Goal: Information Seeking & Learning: Find specific page/section

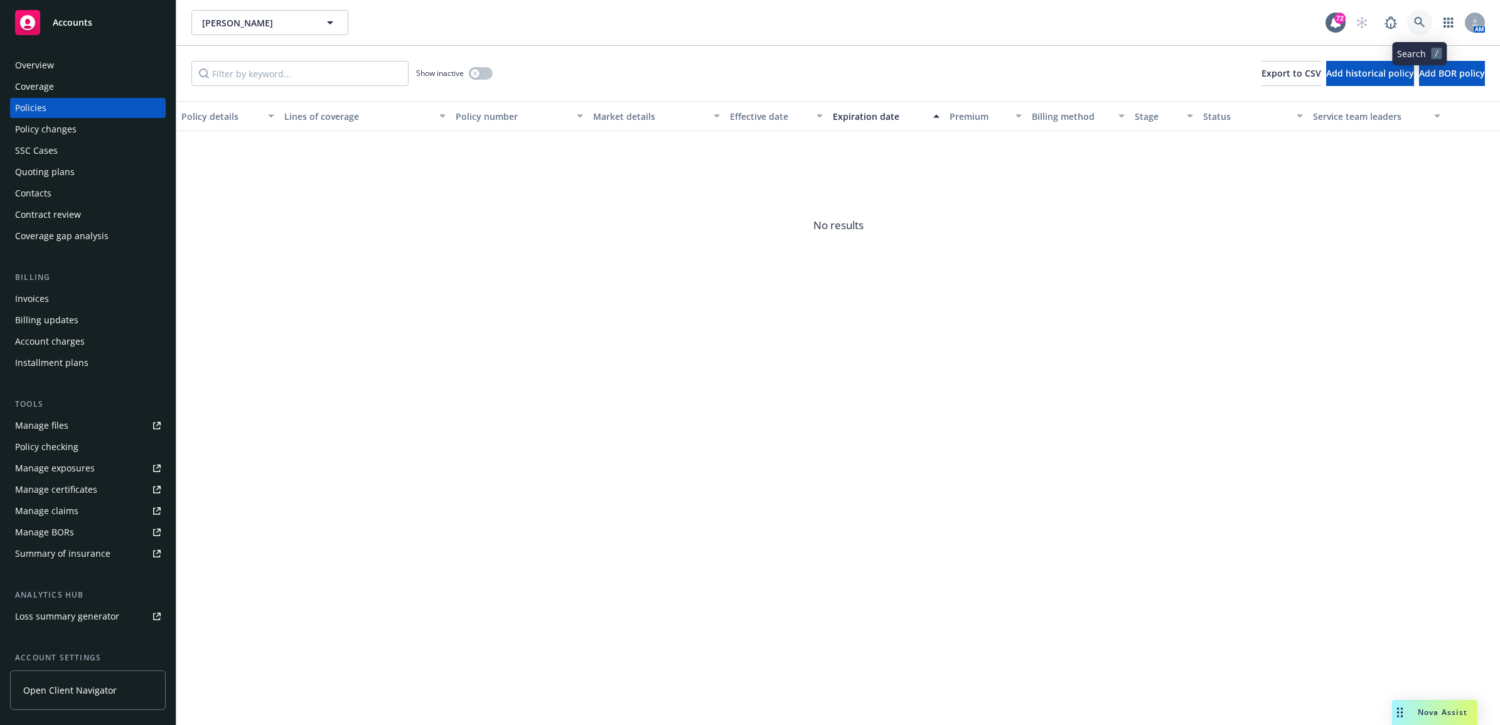
click at [1423, 18] on icon at bounding box center [1419, 22] width 11 height 11
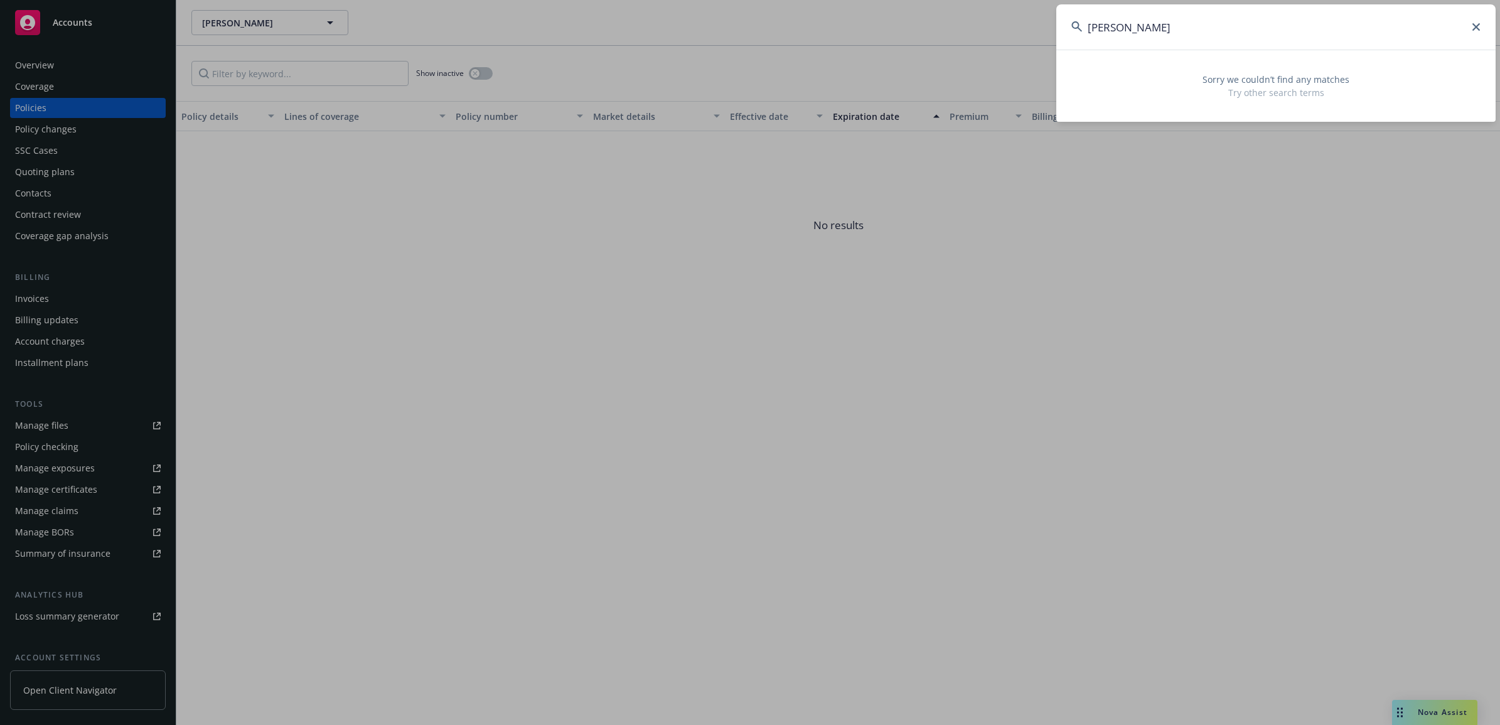
type input "[PERSON_NAME]"
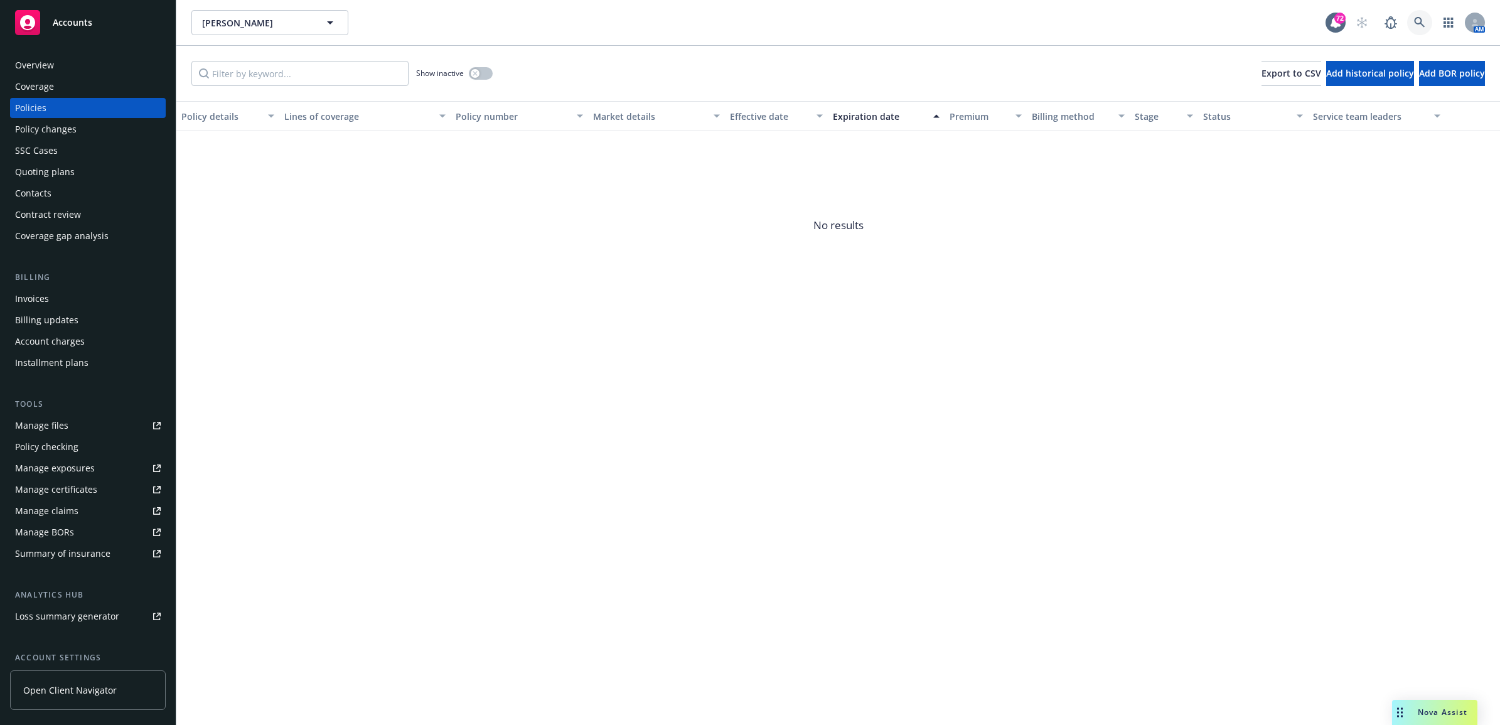
click at [1416, 22] on icon at bounding box center [1419, 22] width 11 height 11
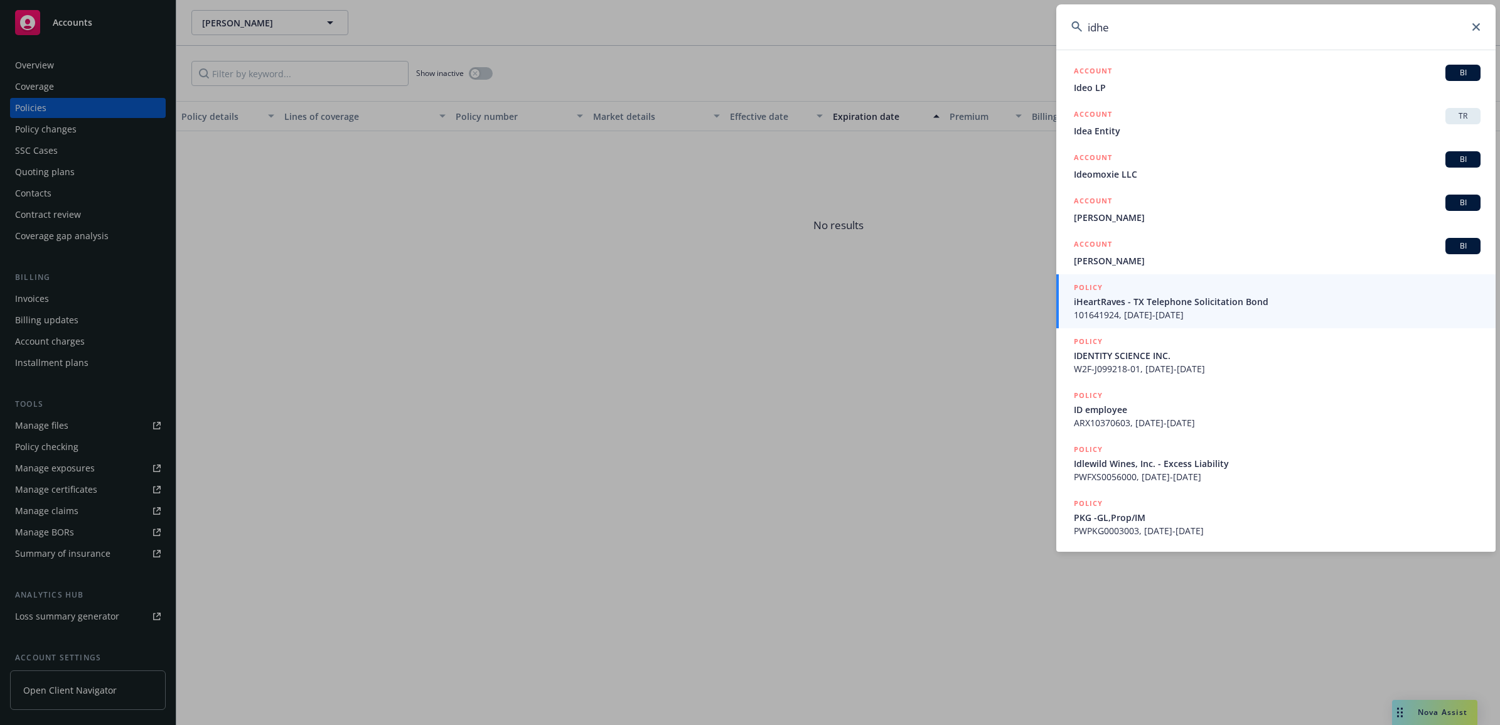
type input "idhe"
click at [1476, 25] on icon at bounding box center [1477, 27] width 8 height 8
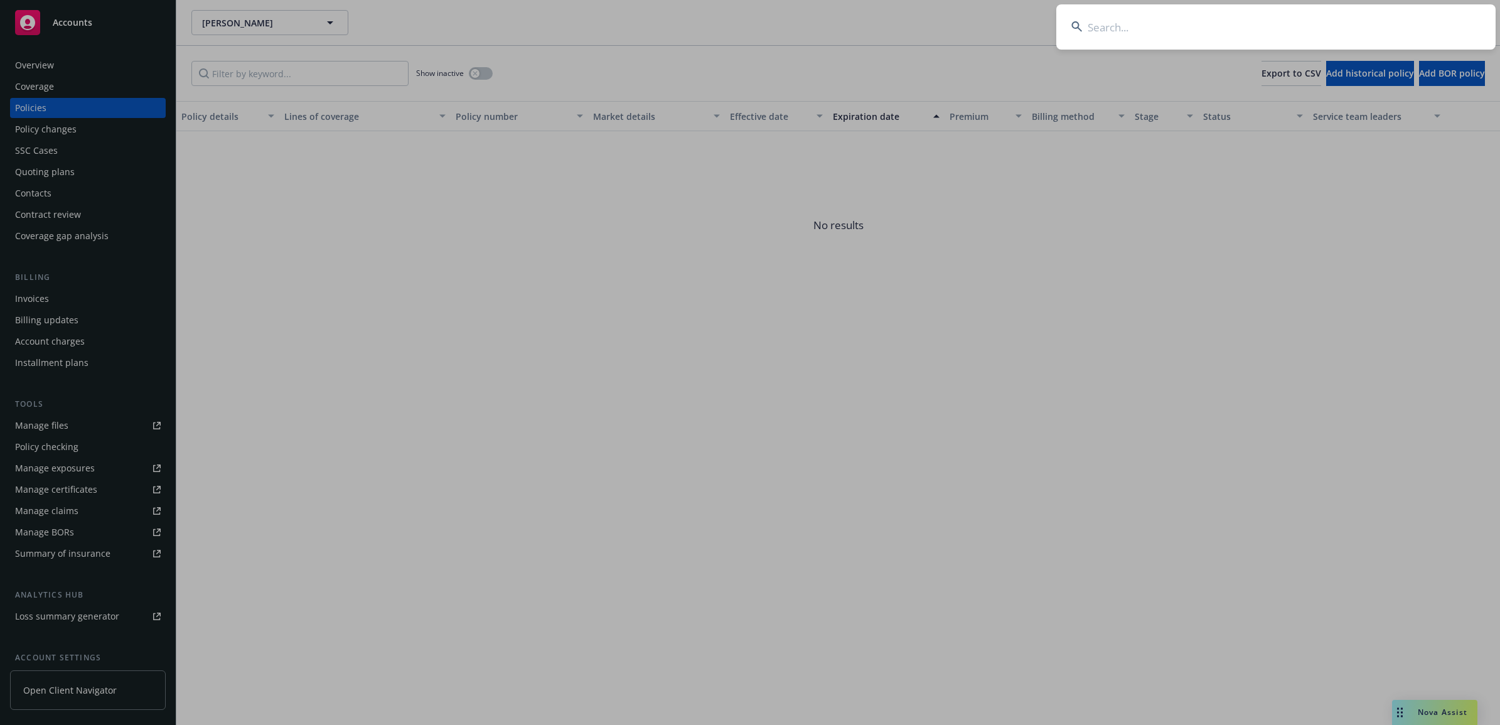
click at [1107, 23] on input at bounding box center [1275, 26] width 439 height 45
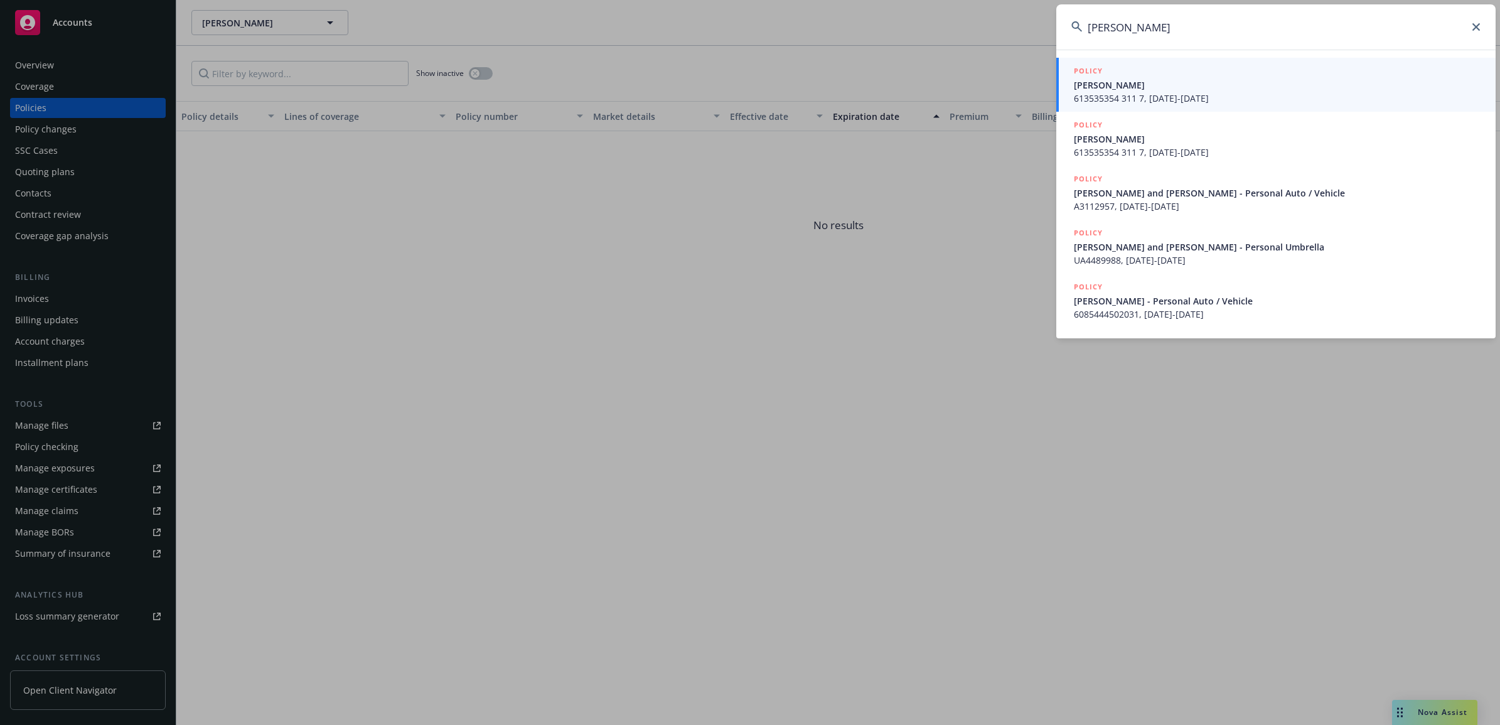
type input "[PERSON_NAME]"
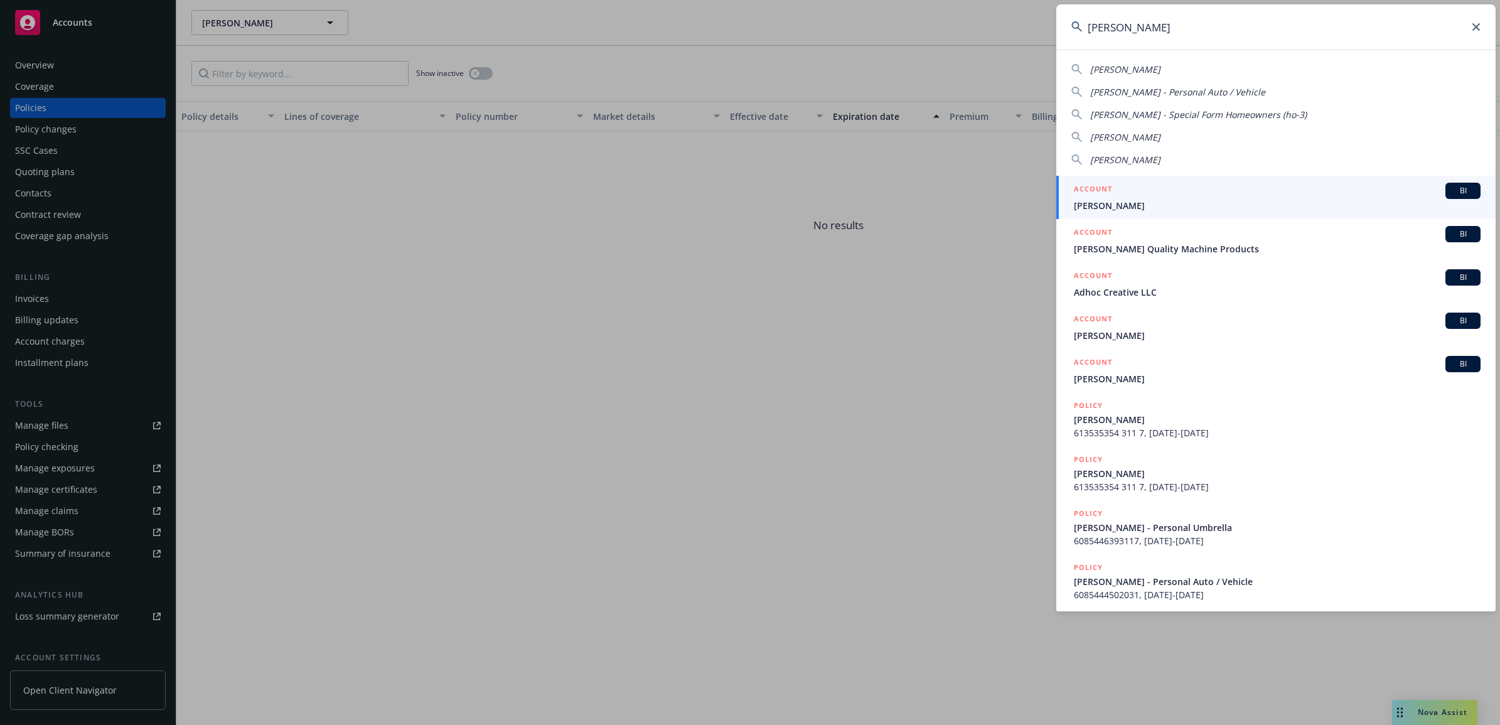
drag, startPoint x: 968, startPoint y: 237, endPoint x: 987, endPoint y: 236, distance: 19.5
